Goal: Communication & Community: Participate in discussion

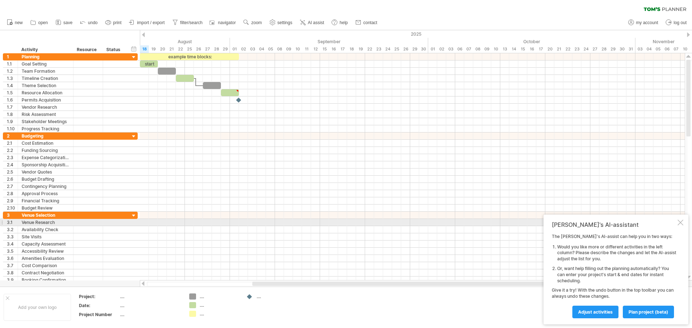
click at [680, 223] on div at bounding box center [680, 223] width 6 height 6
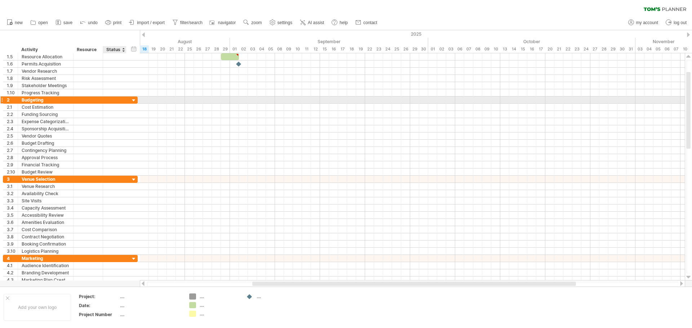
click at [135, 101] on div at bounding box center [133, 100] width 7 height 7
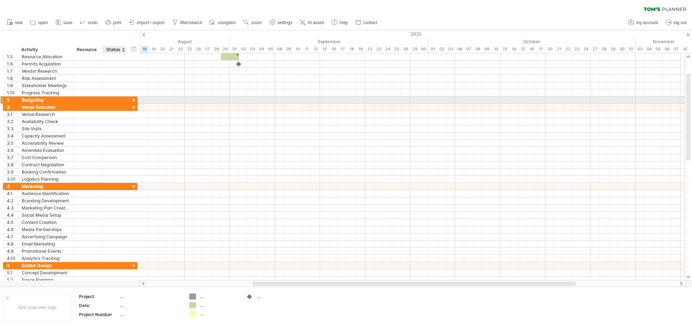
click at [135, 101] on div at bounding box center [133, 100] width 7 height 7
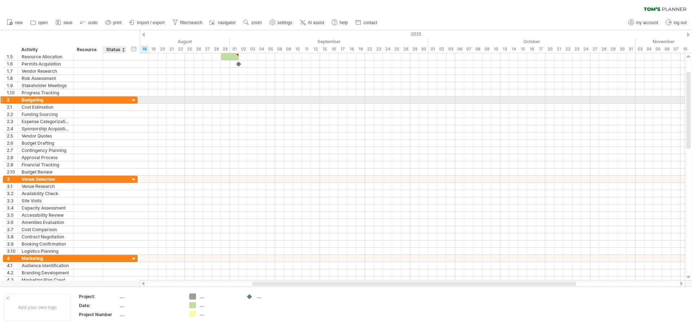
click at [135, 101] on div at bounding box center [133, 100] width 7 height 7
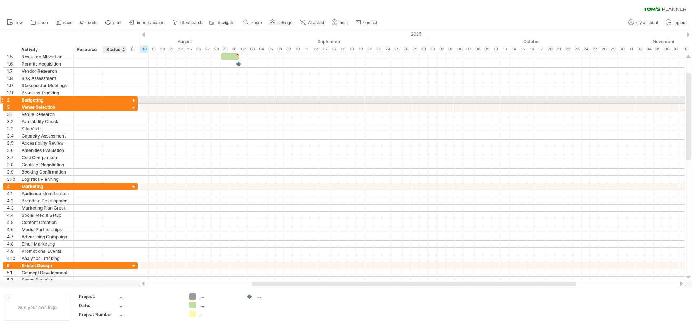
click at [135, 101] on div at bounding box center [133, 100] width 7 height 7
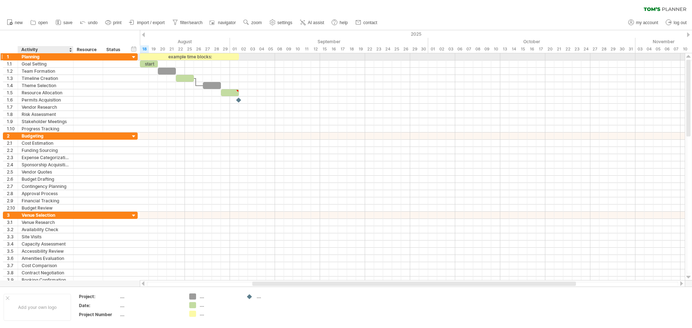
click at [28, 57] on div "Planning" at bounding box center [46, 56] width 48 height 7
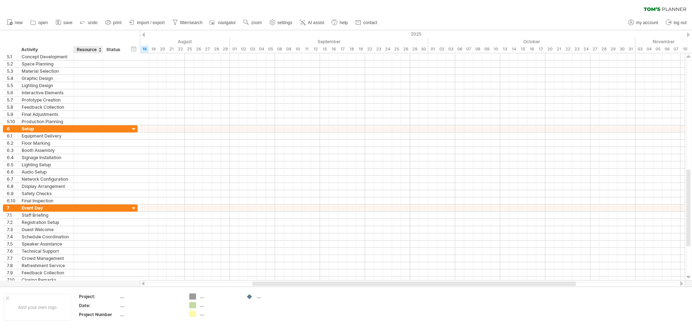
click at [99, 52] on div at bounding box center [99, 49] width 3 height 7
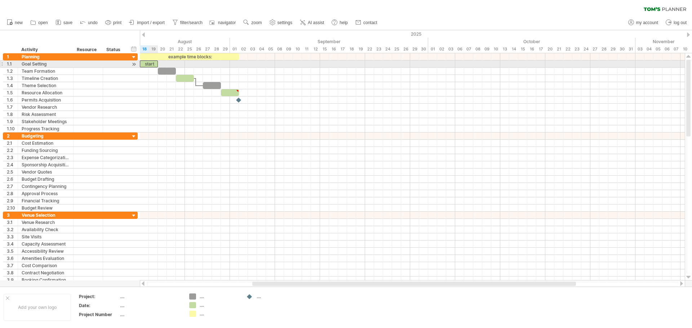
click at [150, 63] on div "start" at bounding box center [149, 64] width 18 height 7
click at [150, 63] on div "*****" at bounding box center [149, 64] width 18 height 7
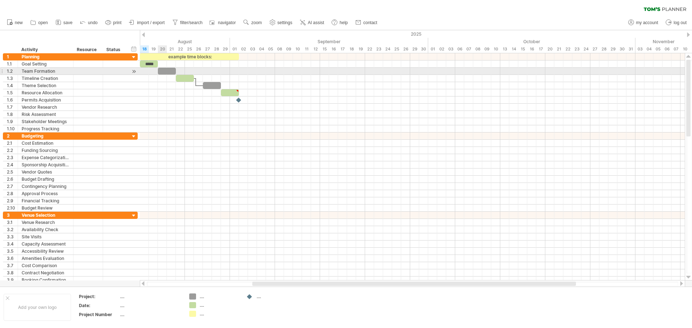
click at [166, 70] on div at bounding box center [167, 71] width 18 height 7
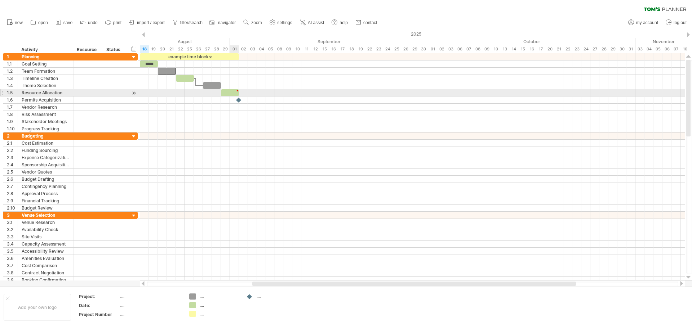
click at [237, 90] on div at bounding box center [237, 90] width 3 height 3
type textarea "**********"
